Goal: Transaction & Acquisition: Purchase product/service

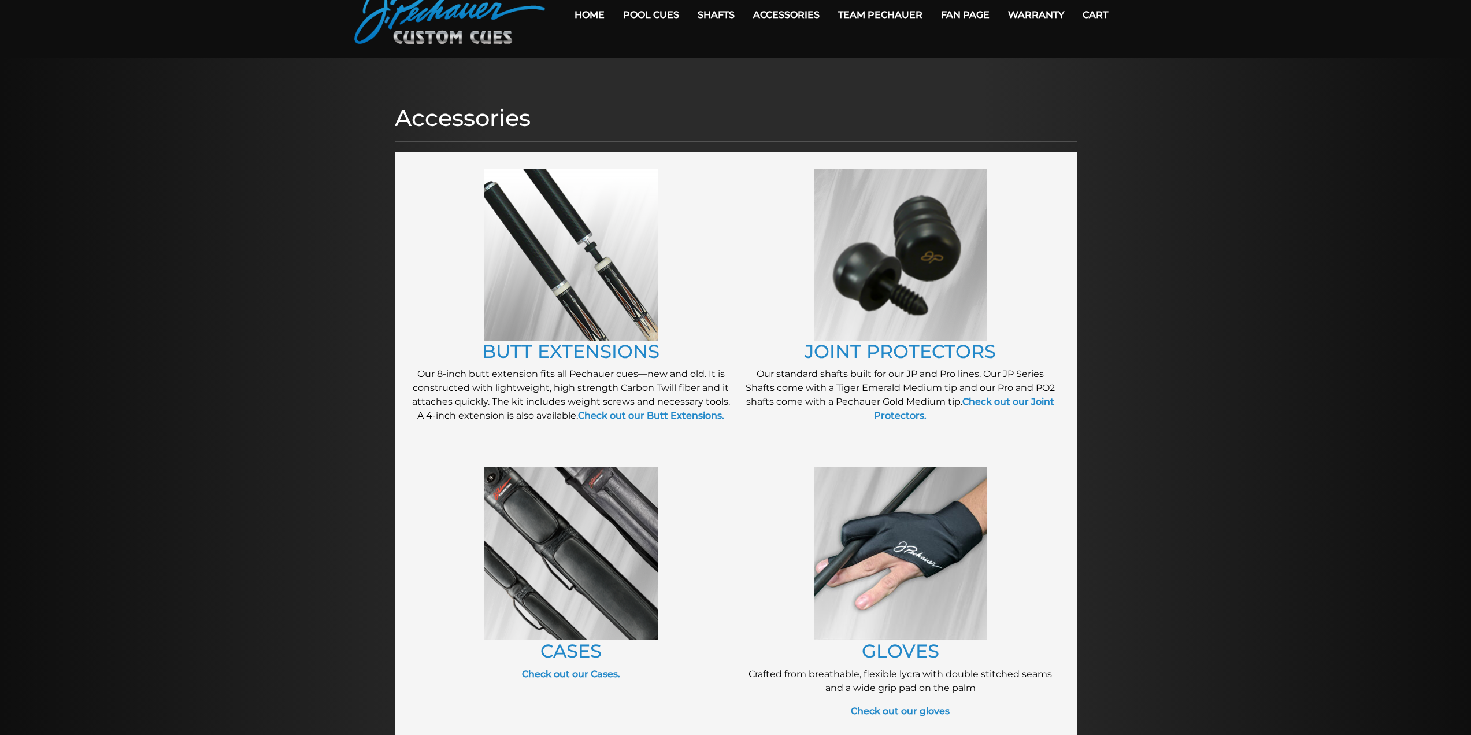
scroll to position [58, 0]
click at [575, 351] on link "BUTT EXTENSIONS" at bounding box center [570, 350] width 177 height 23
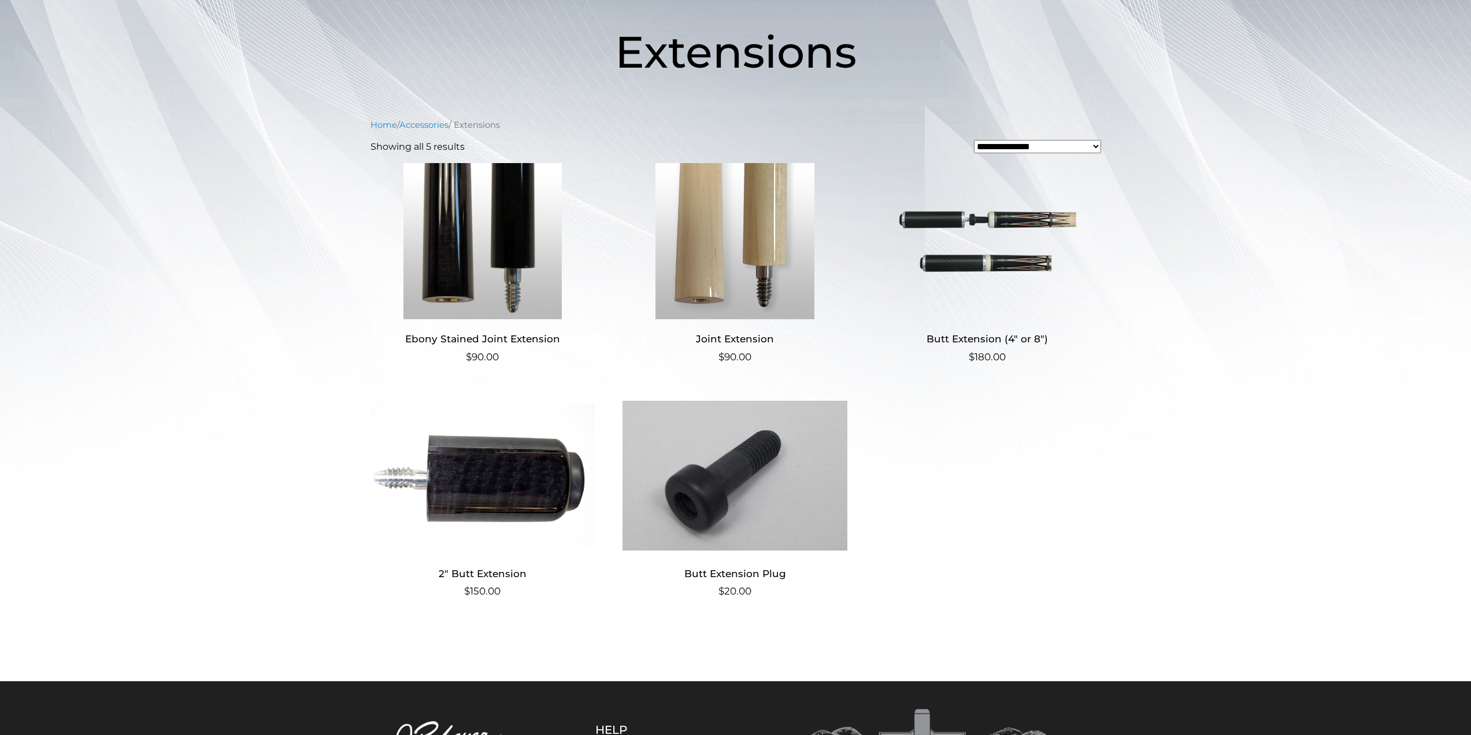
scroll to position [173, 0]
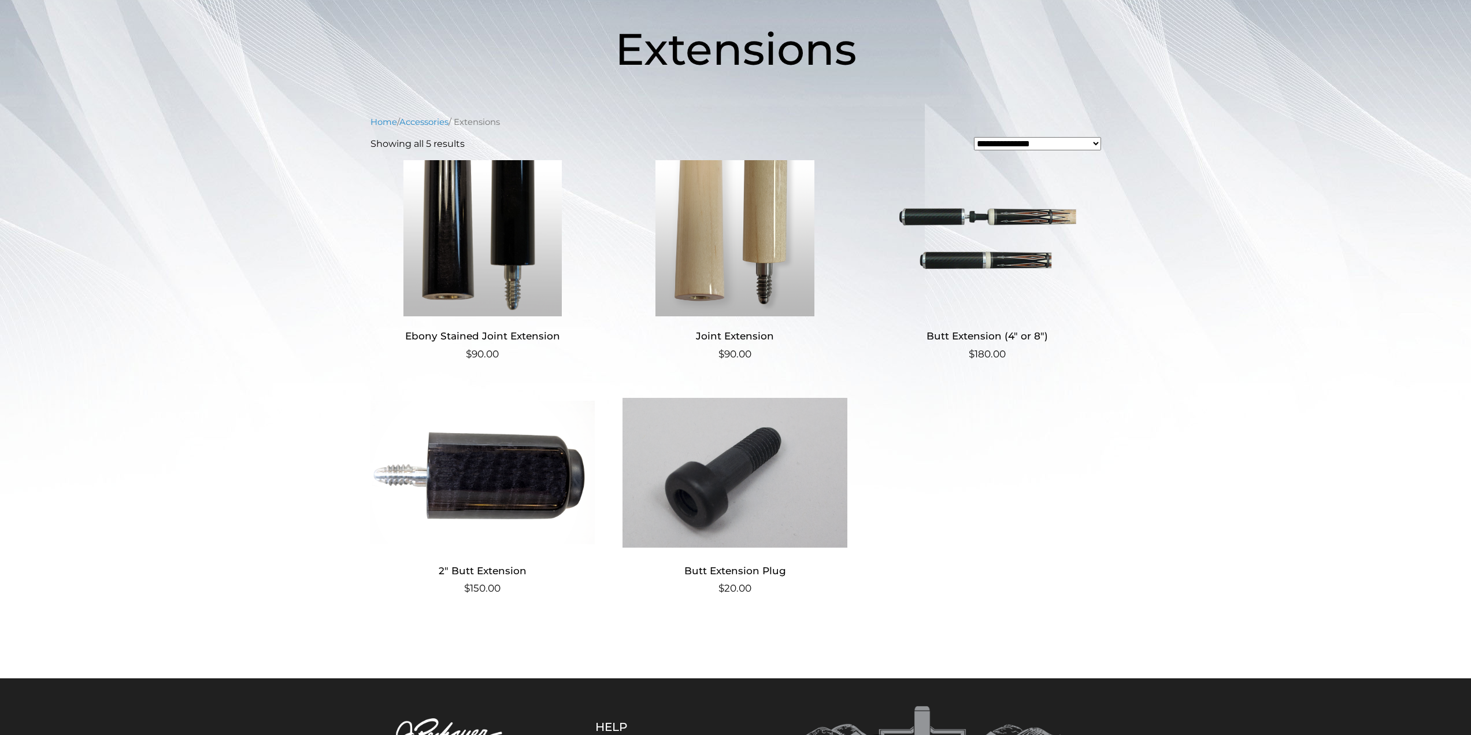
click at [714, 495] on img at bounding box center [735, 472] width 225 height 156
